Goal: Task Accomplishment & Management: Use online tool/utility

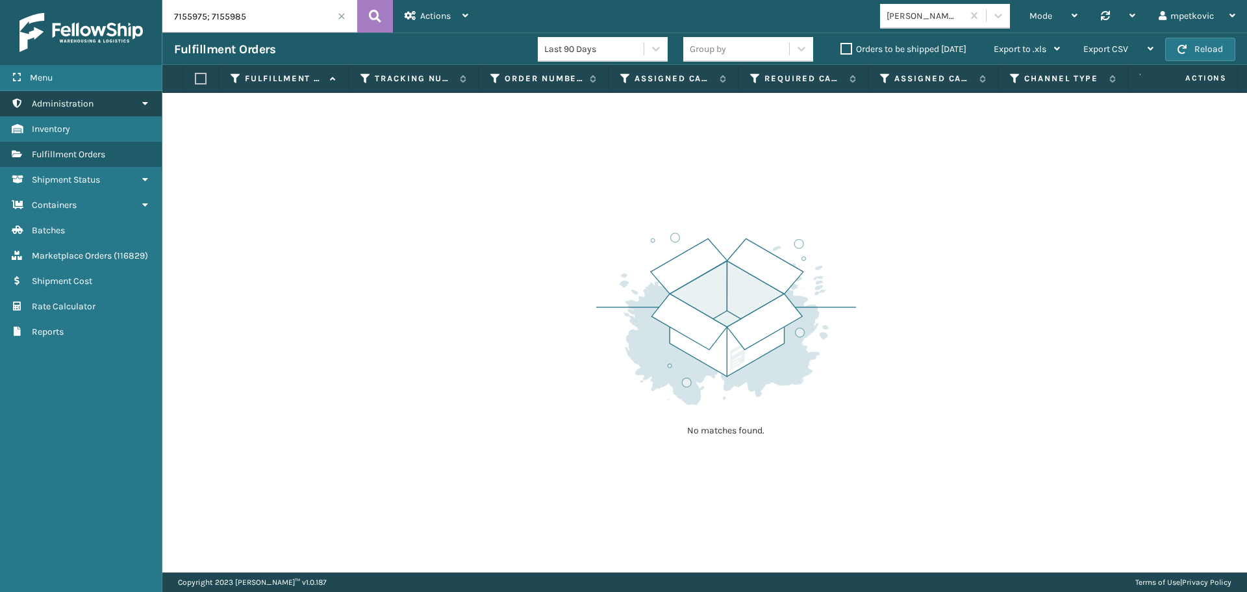
click at [108, 107] on link "Administration" at bounding box center [81, 103] width 162 height 25
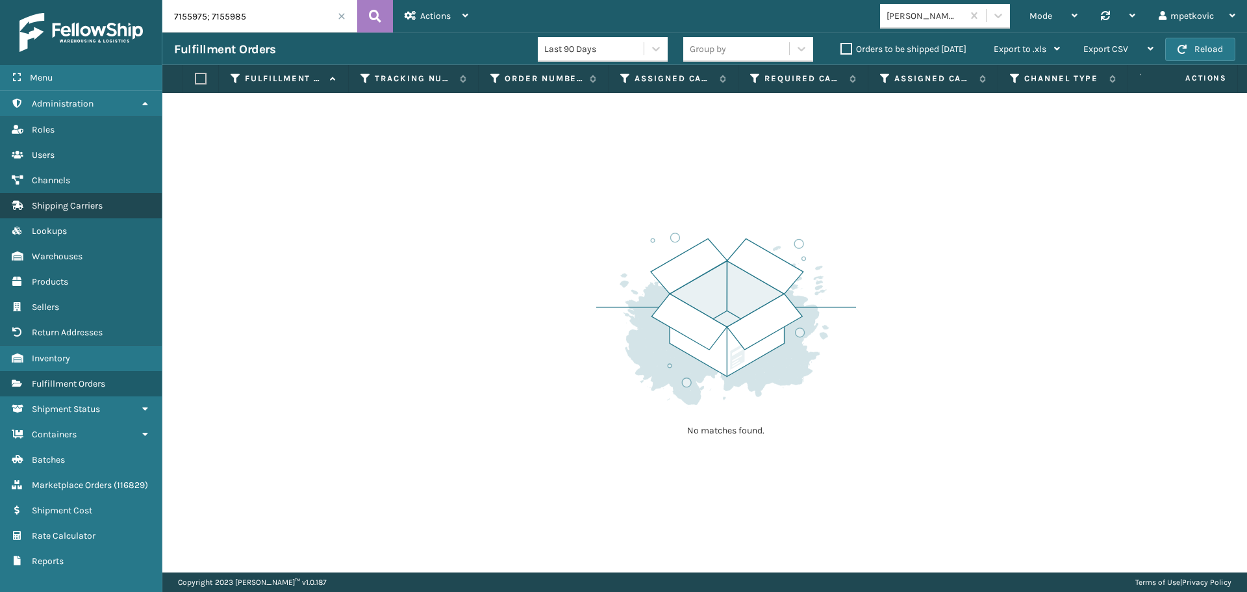
click at [75, 199] on link "Shipping Carriers" at bounding box center [81, 205] width 162 height 25
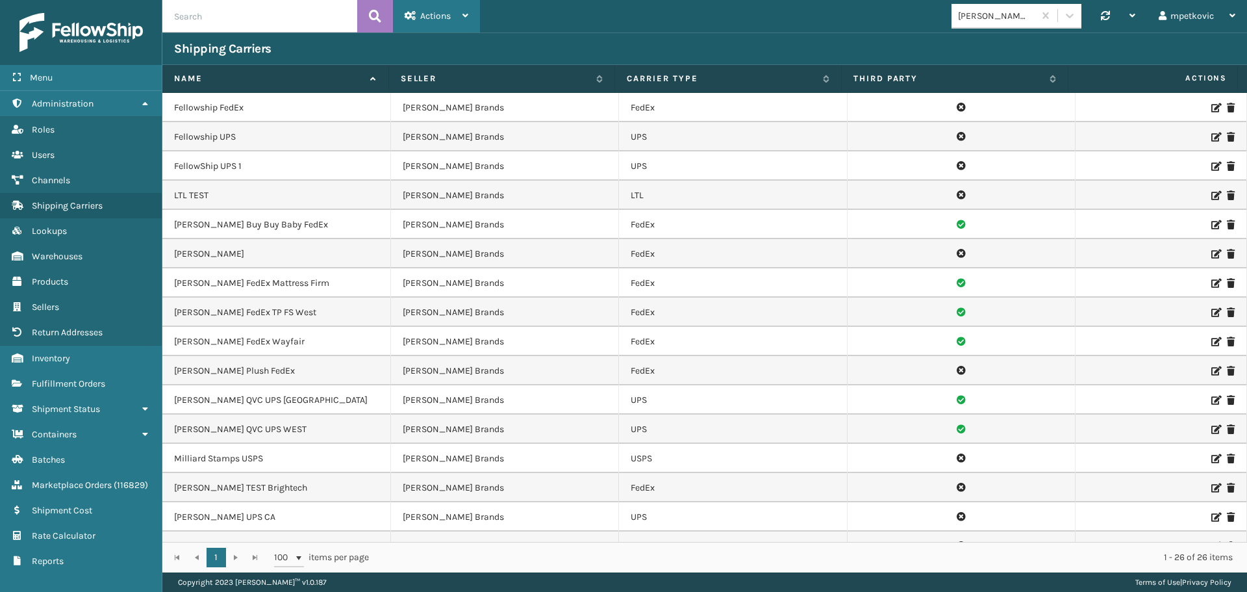
click at [409, 16] on icon at bounding box center [411, 15] width 12 height 9
click at [451, 44] on button "New Carrier" at bounding box center [480, 50] width 174 height 34
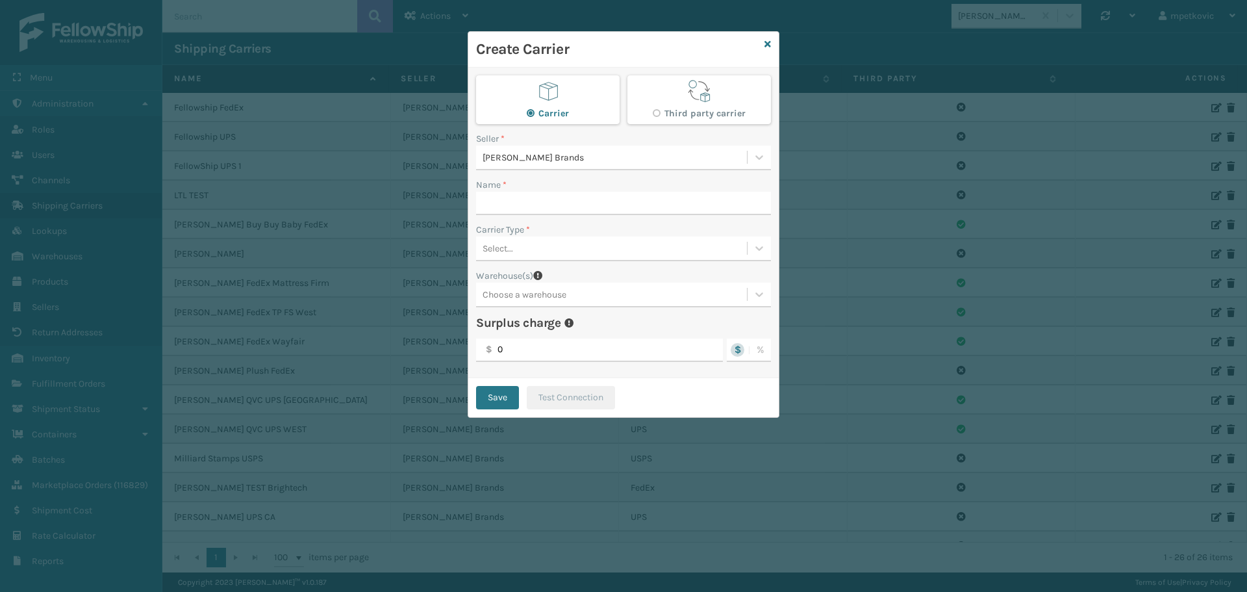
click at [524, 251] on div "Select..." at bounding box center [611, 248] width 271 height 21
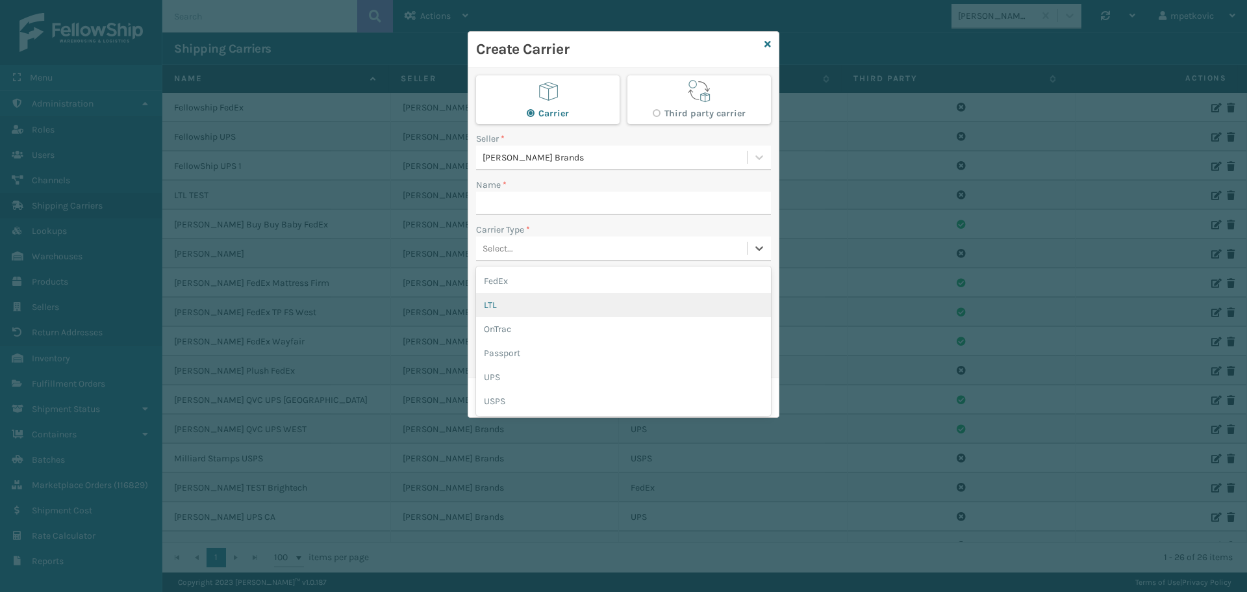
click at [516, 308] on div "LTL" at bounding box center [623, 305] width 295 height 24
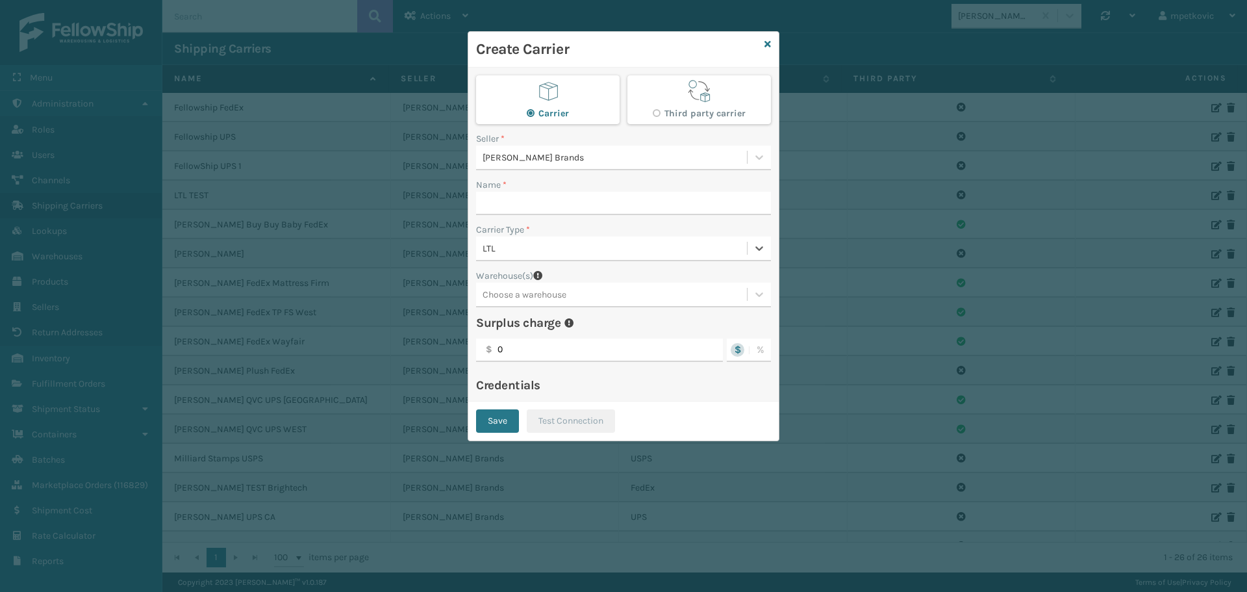
click at [573, 368] on div "0 $" at bounding box center [599, 353] width 247 height 31
click at [766, 45] on icon at bounding box center [767, 44] width 6 height 9
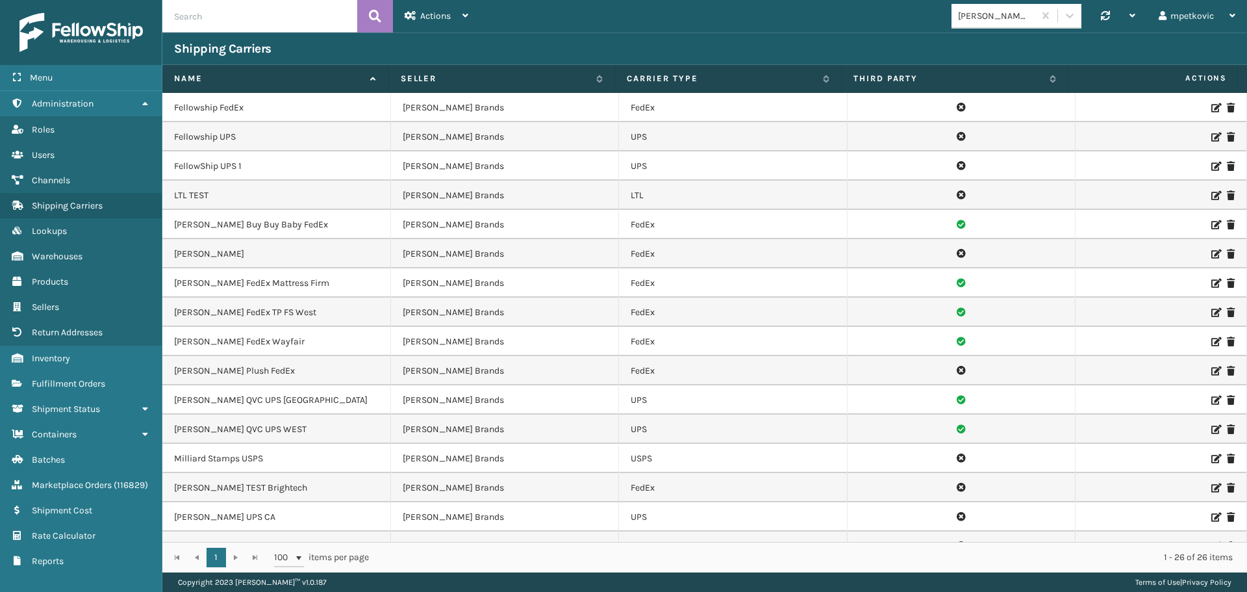
click at [757, 40] on div "Shipping Carriers" at bounding box center [704, 48] width 1084 height 32
click at [67, 229] on span "Lookups" at bounding box center [49, 230] width 35 height 11
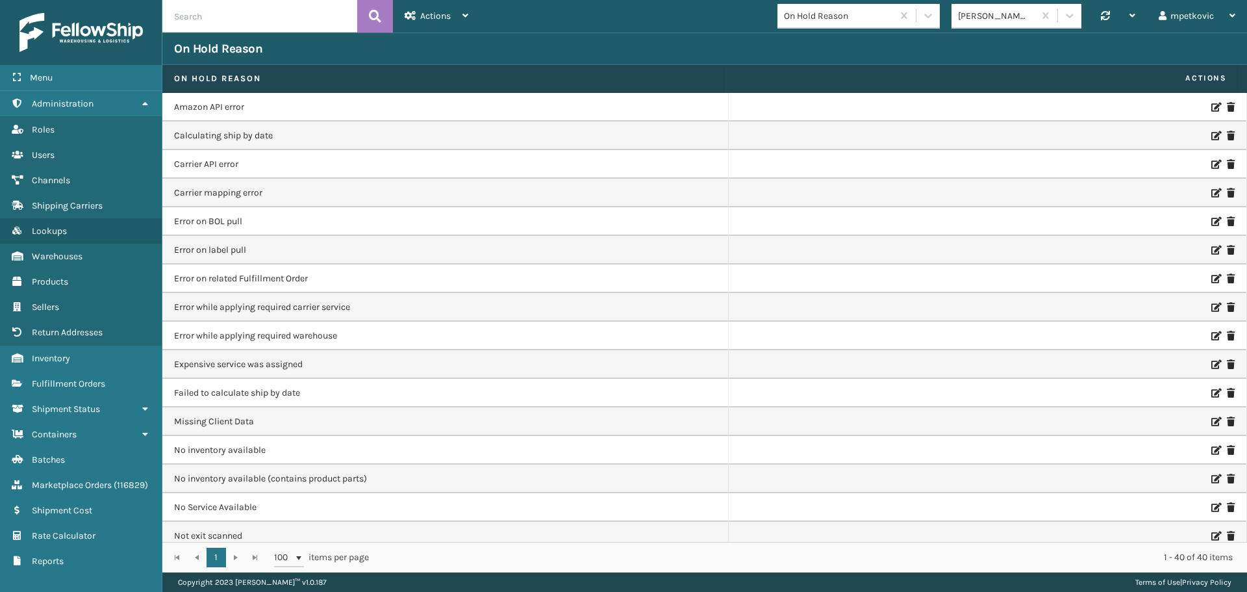
click at [260, 20] on input "text" at bounding box center [259, 16] width 195 height 32
type input "service"
